Goal: Information Seeking & Learning: Understand process/instructions

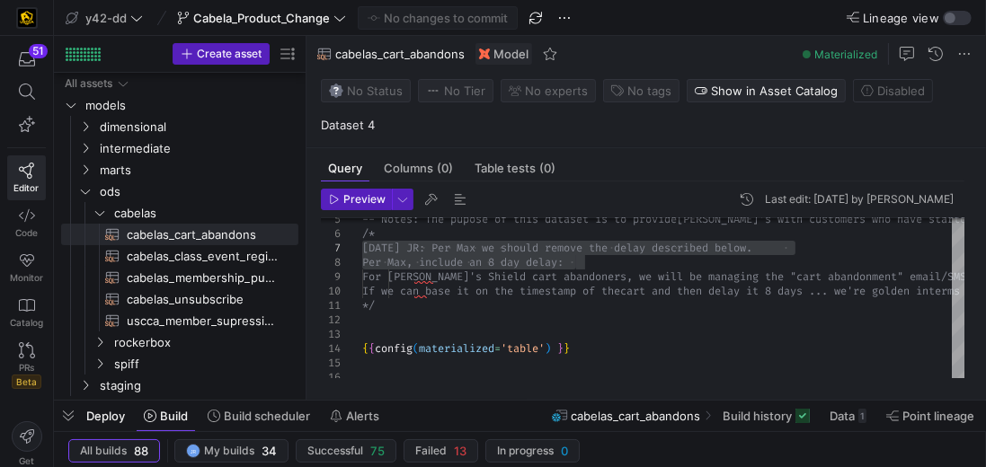
scroll to position [0, 213]
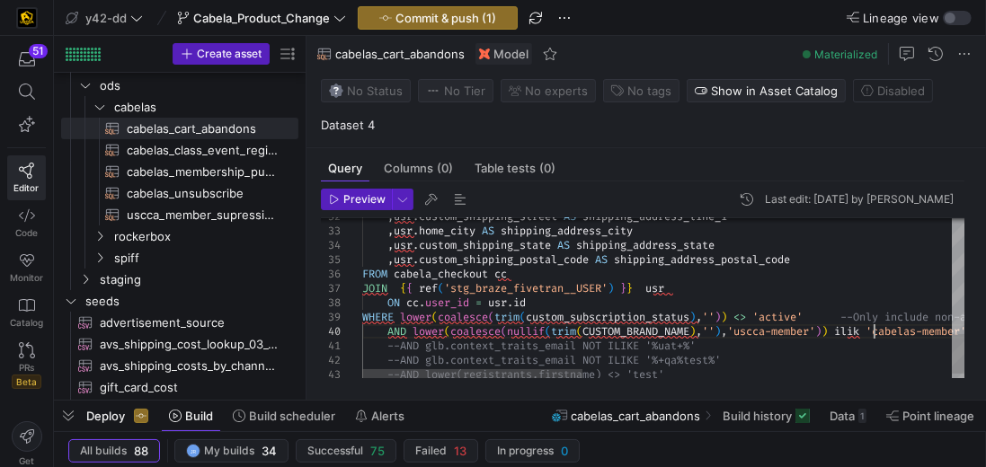
scroll to position [115, 517]
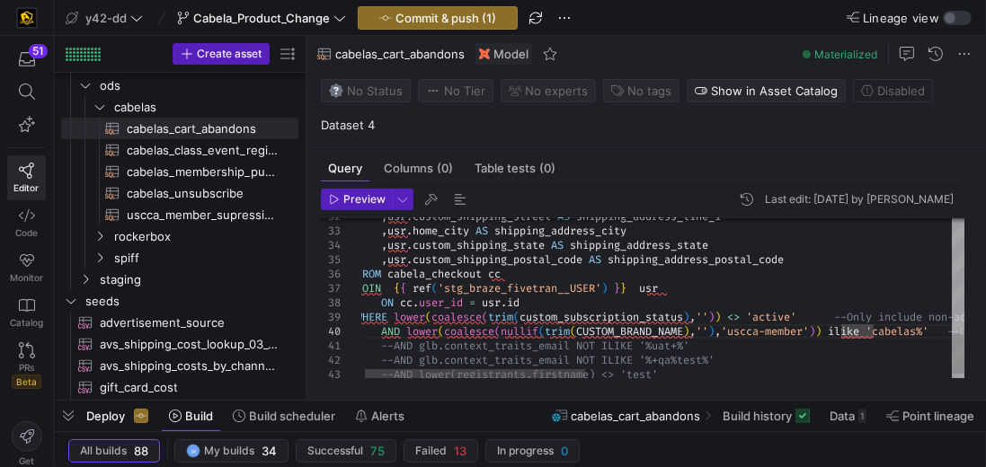
scroll to position [56, 380]
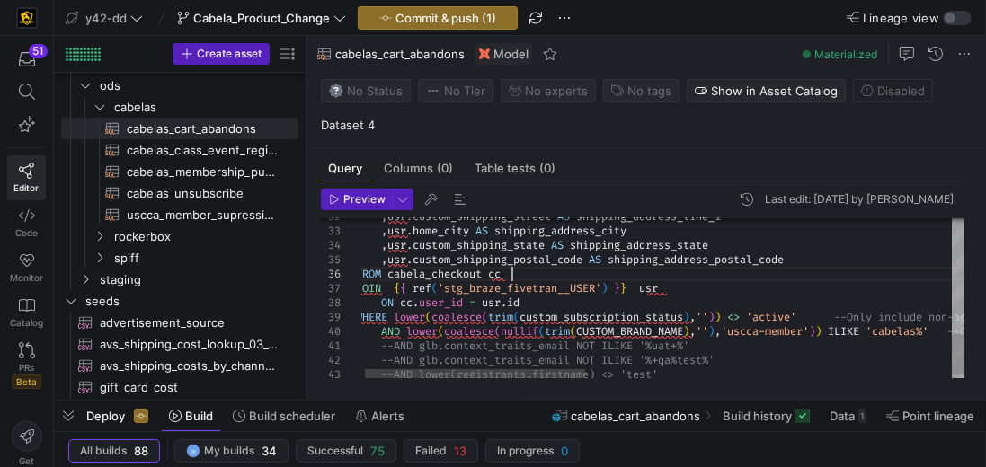
type textarea ",[DOMAIN_NAME] AS customer_primary_phone ,usr.custom_shipping_street AS shippin…"
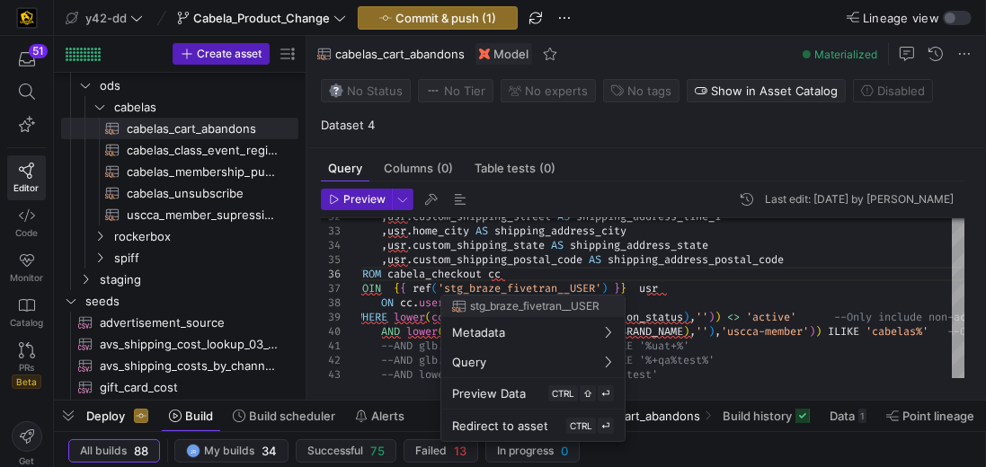
click at [766, 268] on div at bounding box center [493, 233] width 986 height 467
